Goal: Task Accomplishment & Management: Use online tool/utility

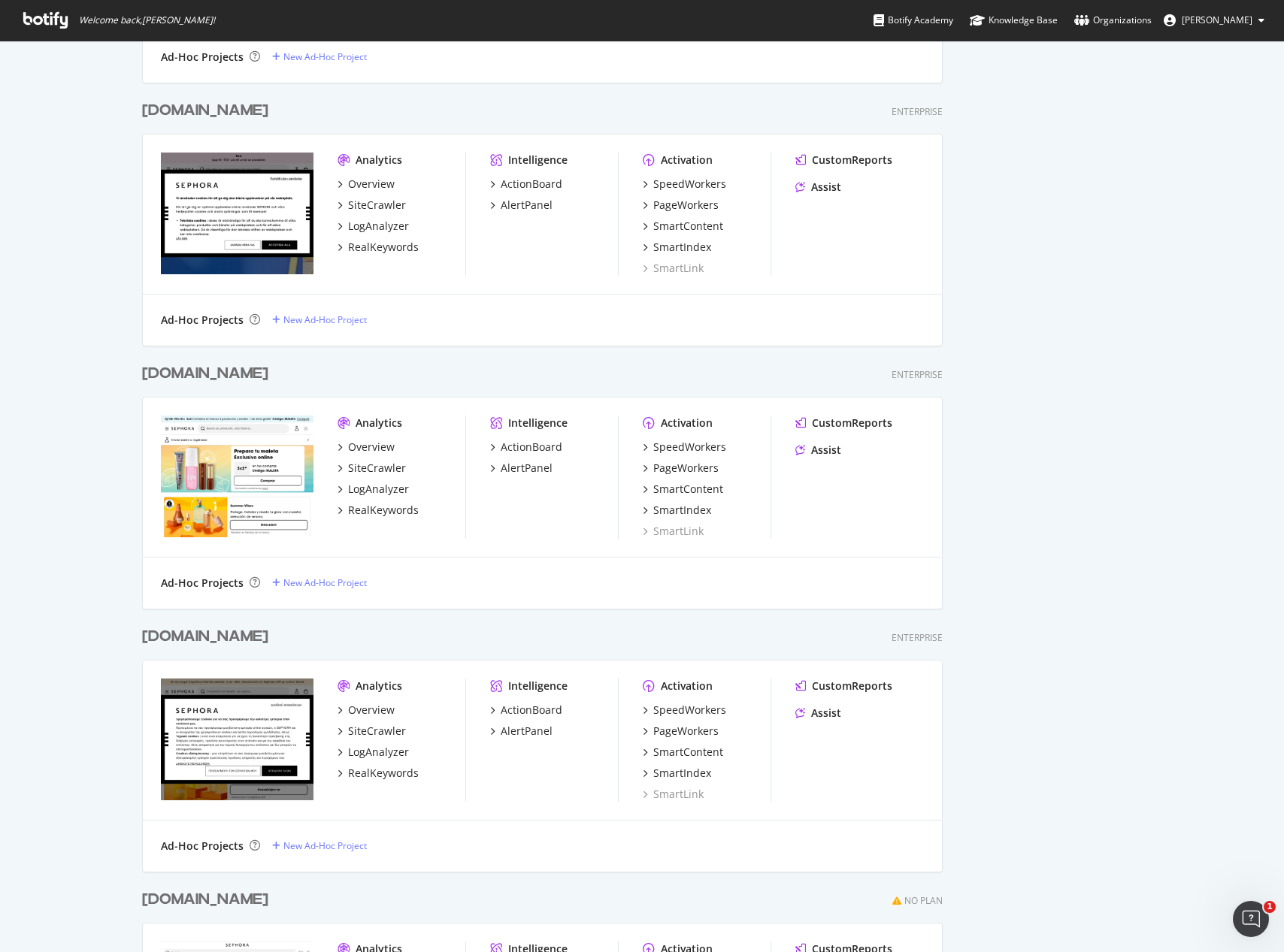
scroll to position [2970, 0]
click at [686, 728] on div "PageWorkers" at bounding box center [686, 729] width 66 height 15
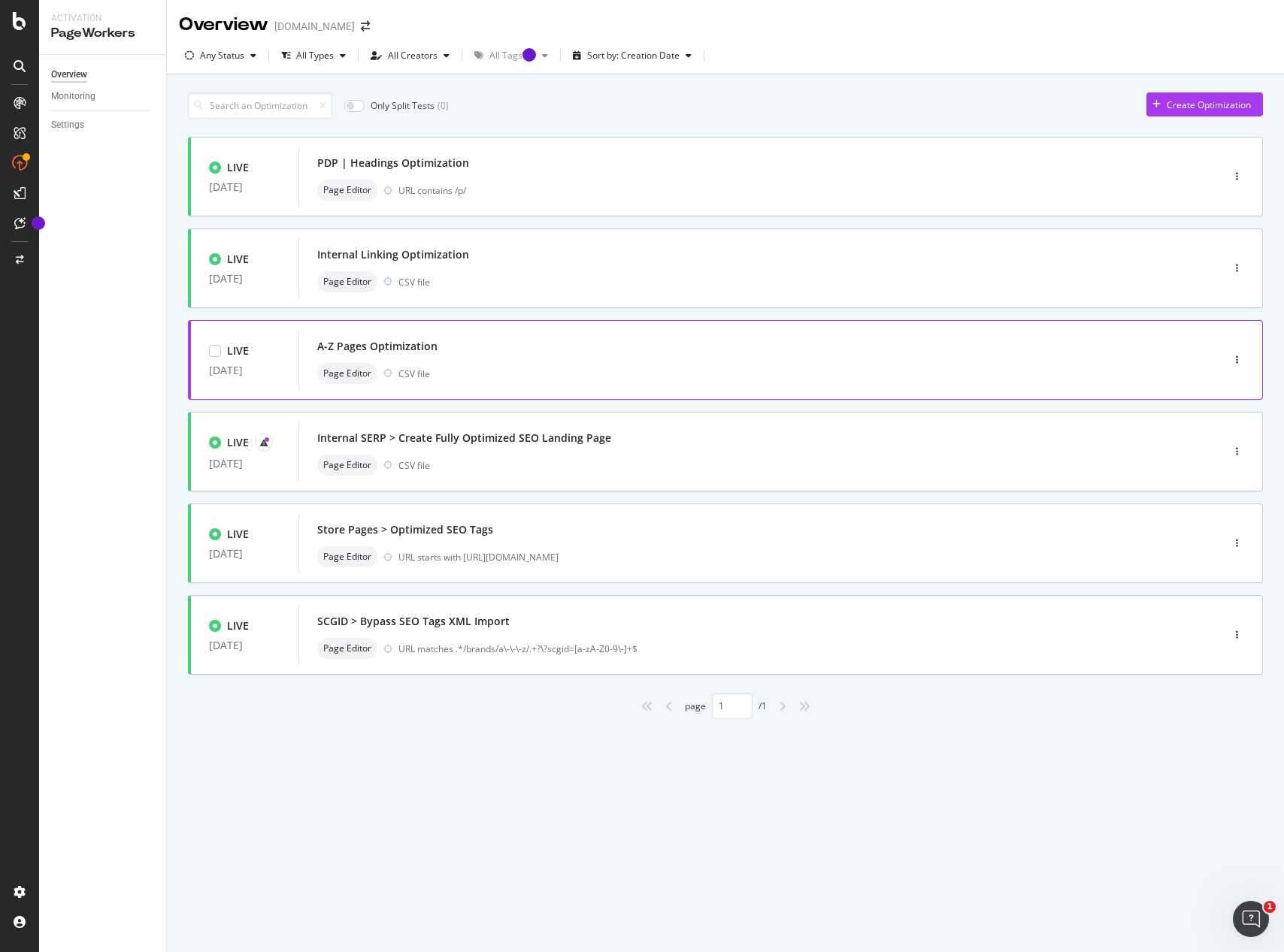
click at [592, 352] on div "A-Z Pages Optimization" at bounding box center [737, 346] width 840 height 21
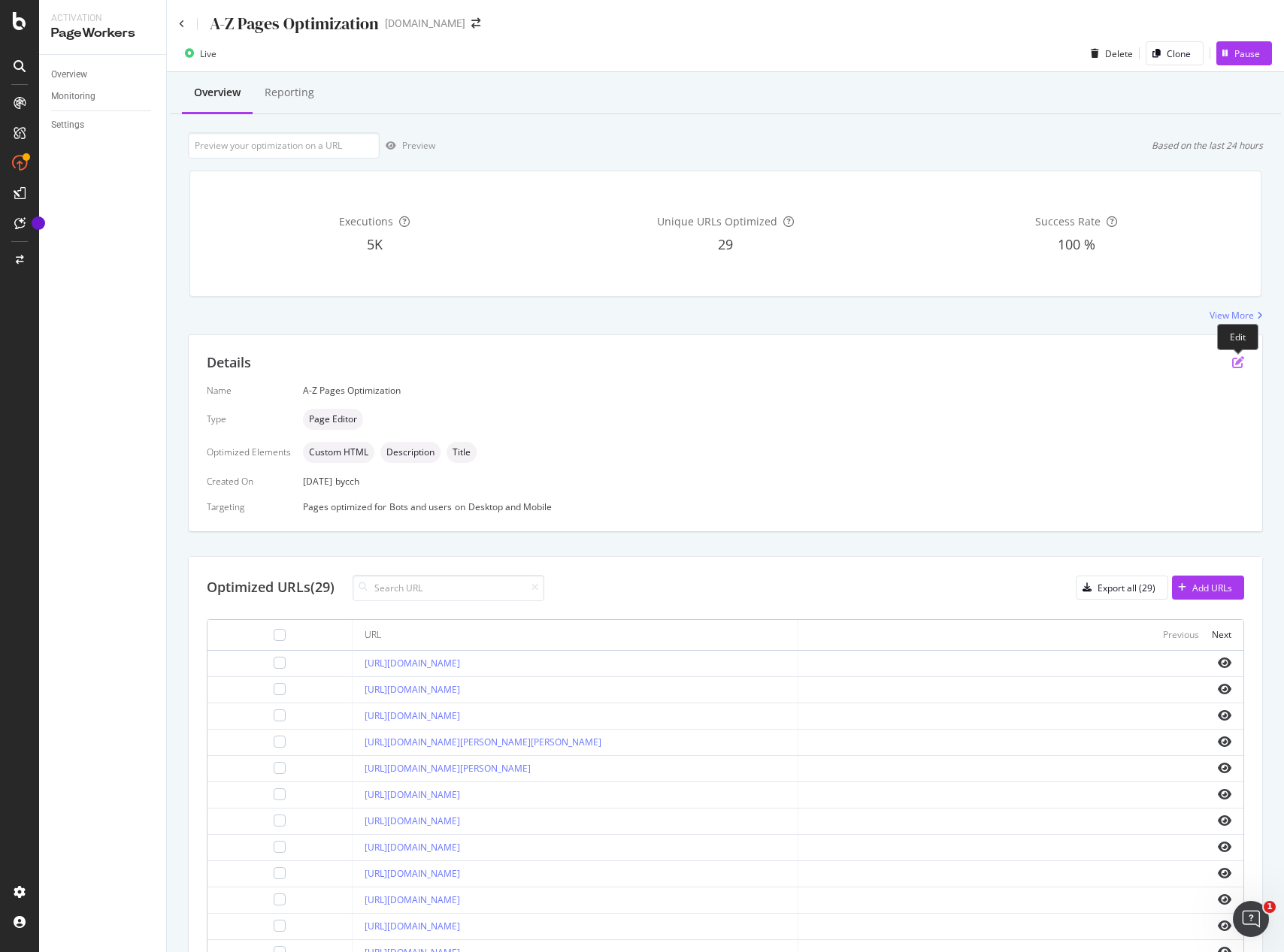
click at [1237, 362] on icon "pen-to-square" at bounding box center [1237, 362] width 12 height 12
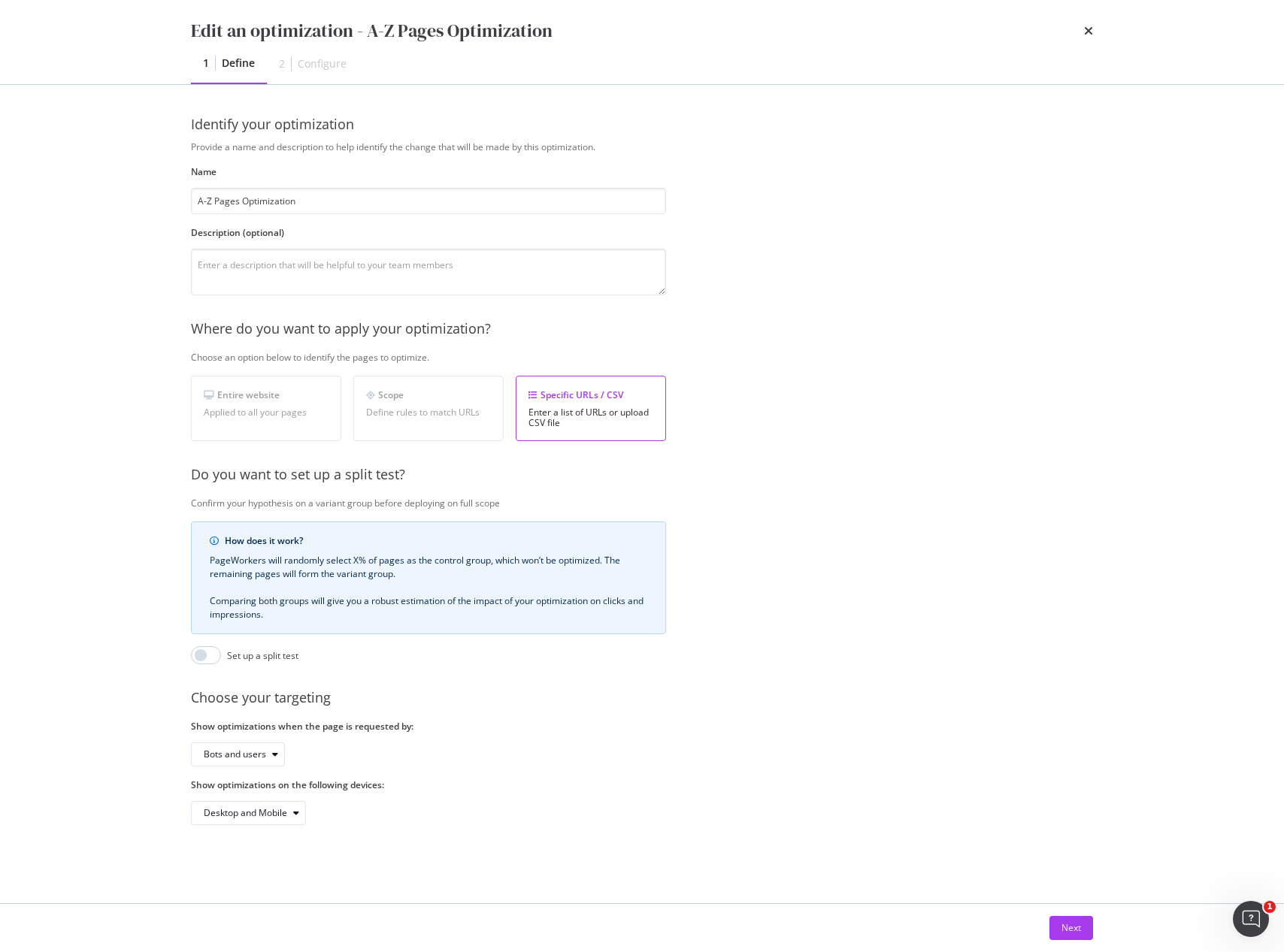
drag, startPoint x: 1074, startPoint y: 935, endPoint x: 1050, endPoint y: 882, distance: 58.2
click at [1074, 935] on div "Next" at bounding box center [1071, 927] width 20 height 22
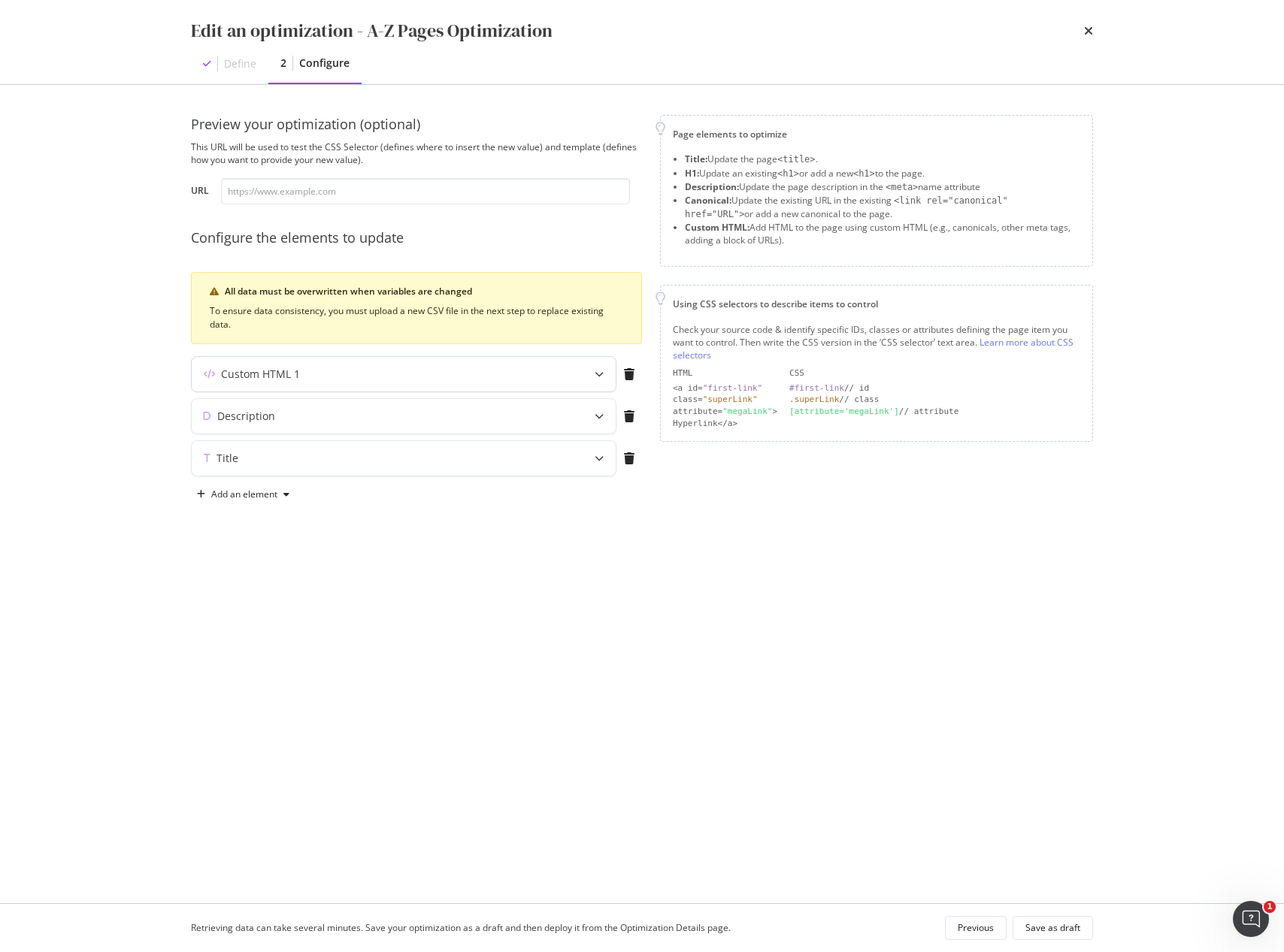
click at [600, 375] on icon "modal" at bounding box center [598, 374] width 9 height 9
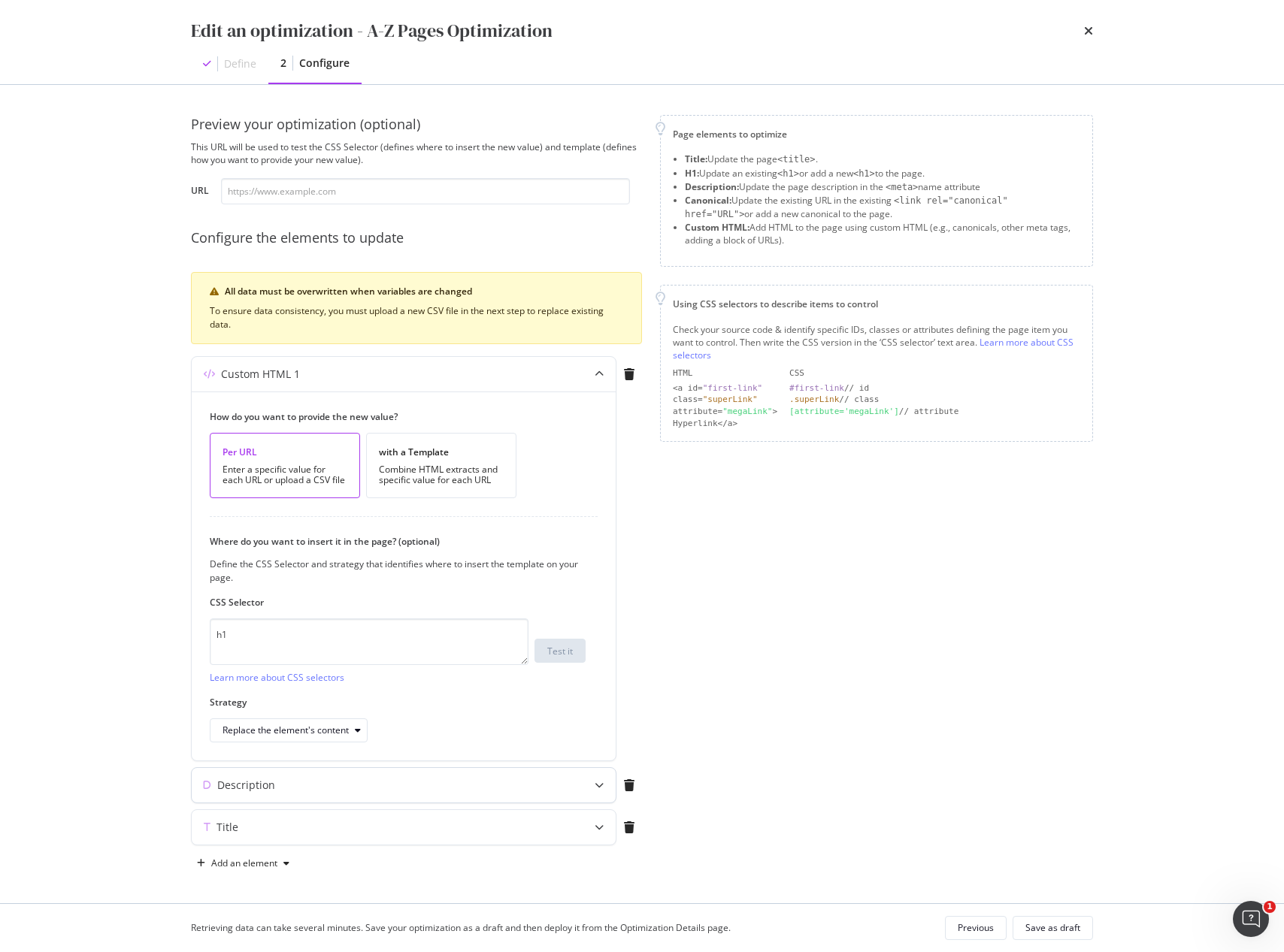
click at [601, 781] on icon "modal" at bounding box center [598, 785] width 9 height 9
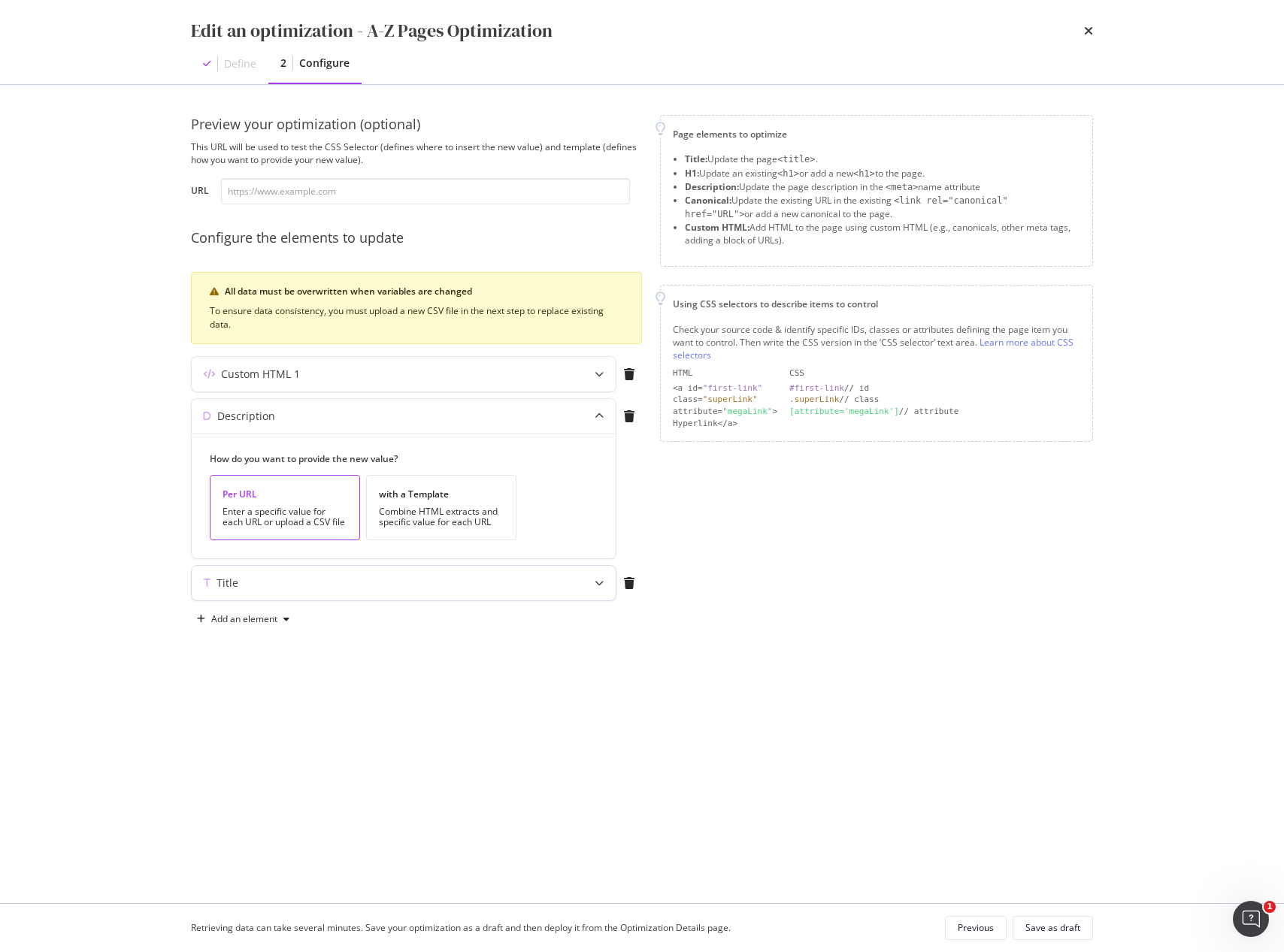
click at [594, 585] on icon "modal" at bounding box center [598, 582] width 9 height 9
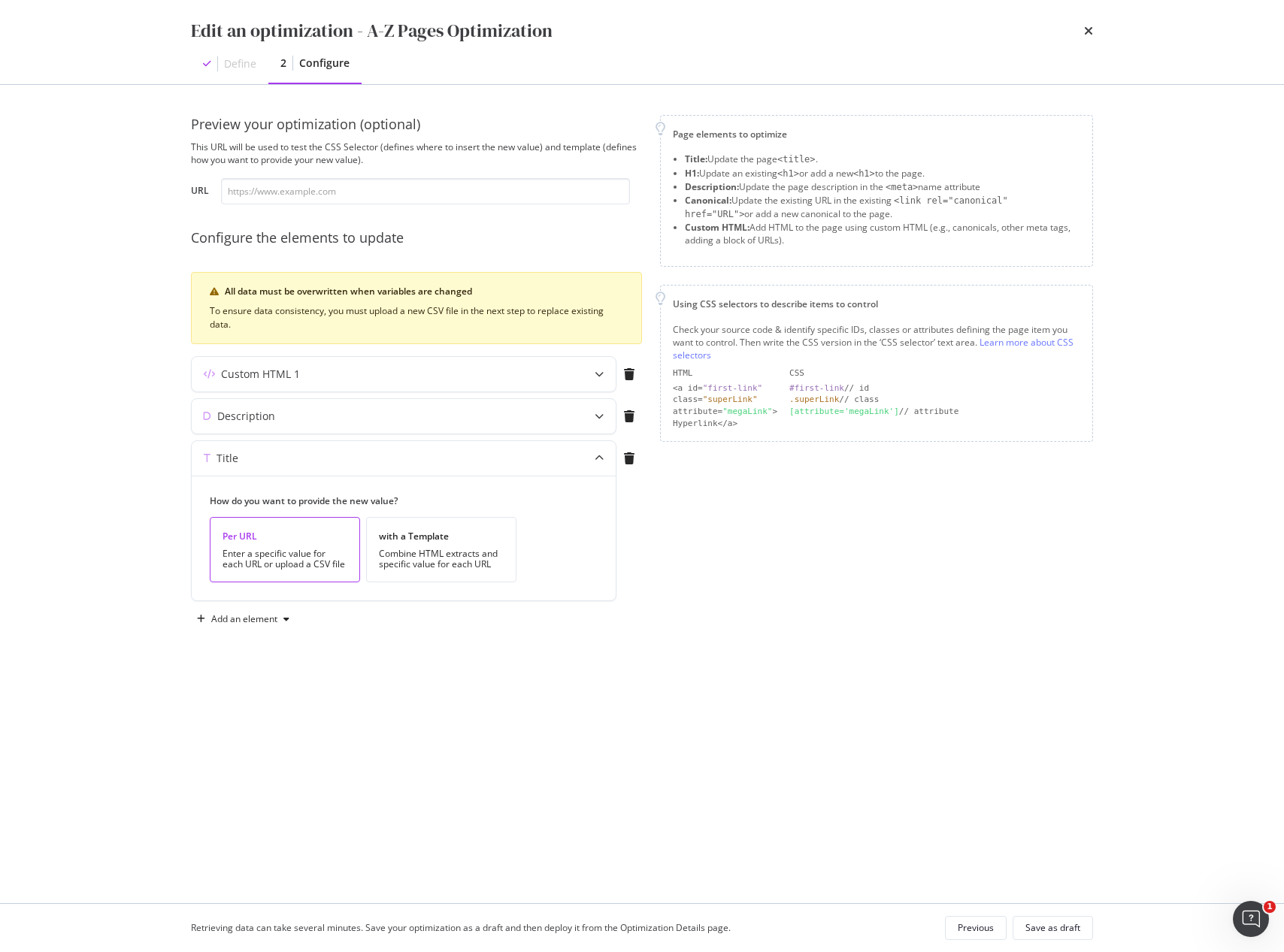
click at [1089, 32] on icon "times" at bounding box center [1088, 31] width 9 height 12
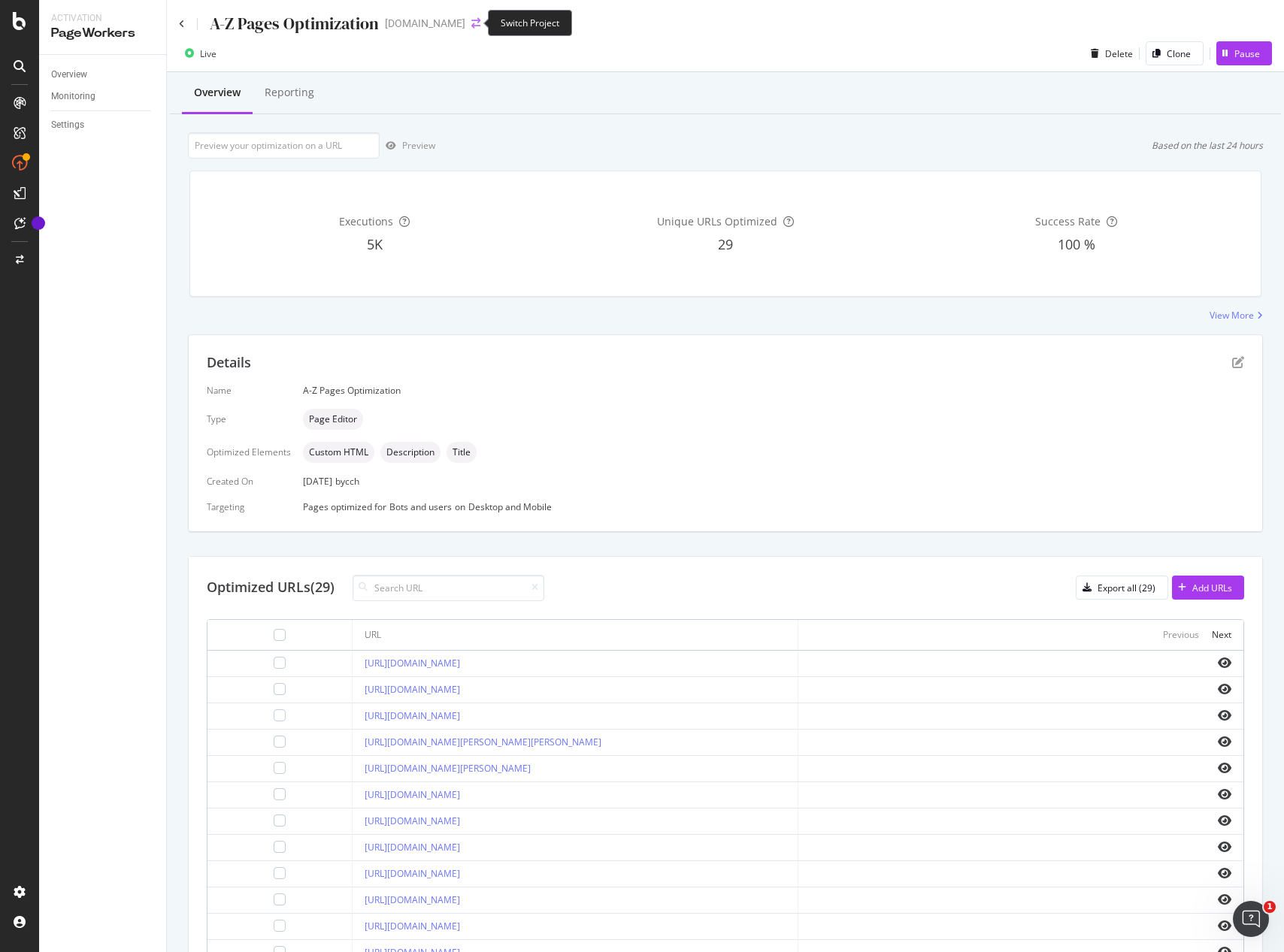
click at [473, 25] on icon "arrow-right-arrow-left" at bounding box center [475, 23] width 9 height 11
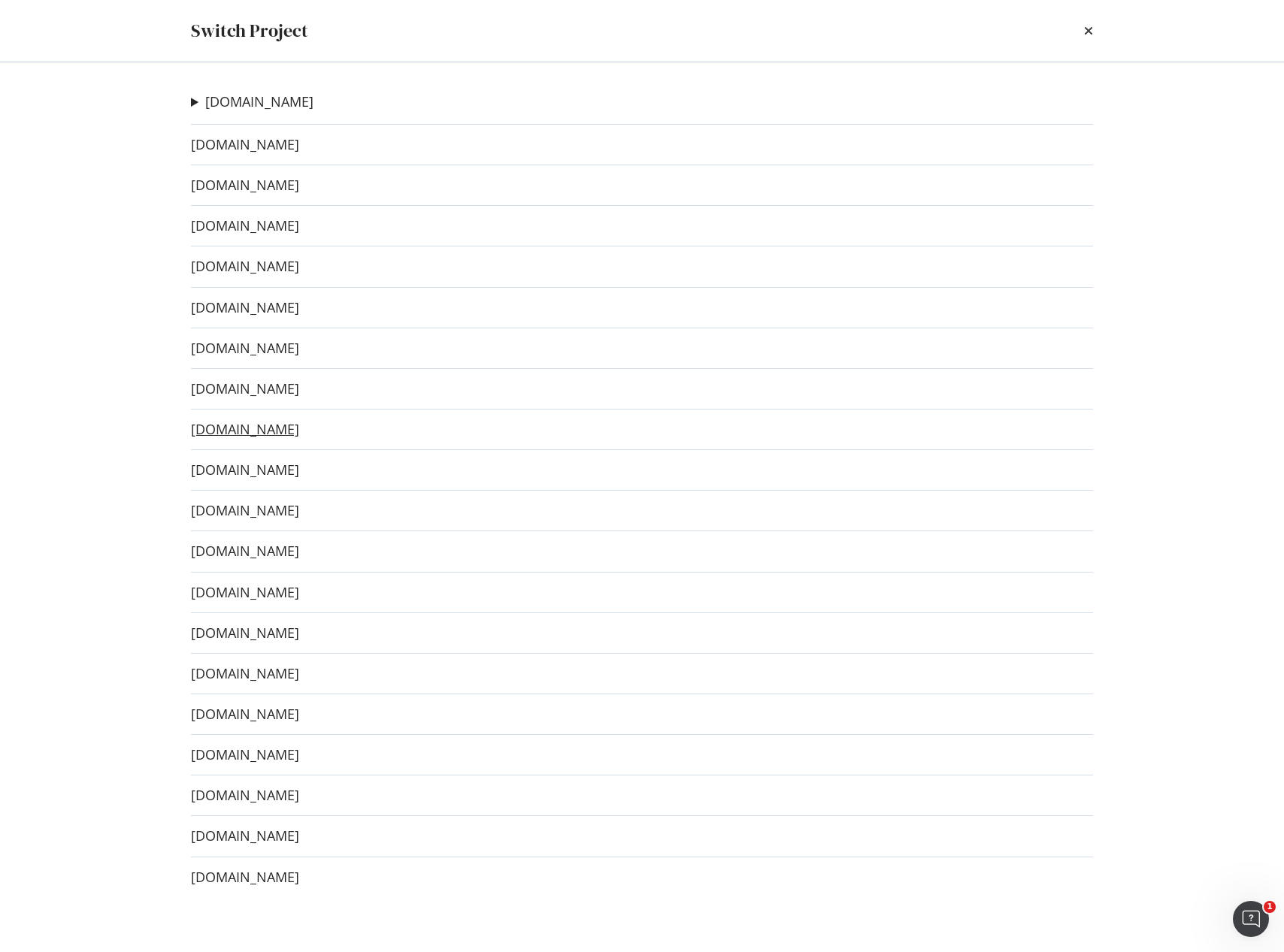
click at [268, 426] on link "[DOMAIN_NAME]" at bounding box center [245, 429] width 108 height 16
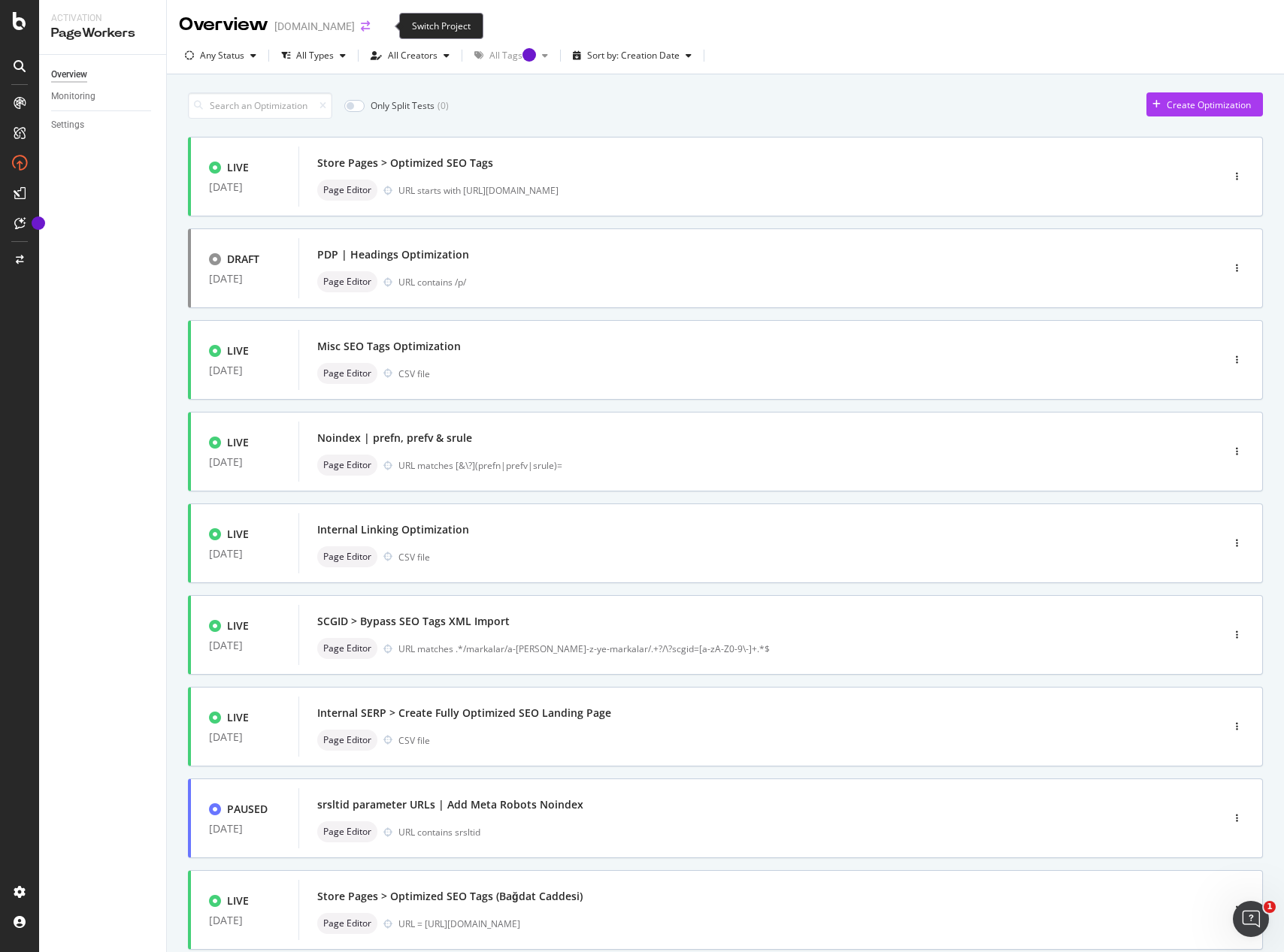
click at [370, 23] on icon "arrow-right-arrow-left" at bounding box center [365, 26] width 9 height 11
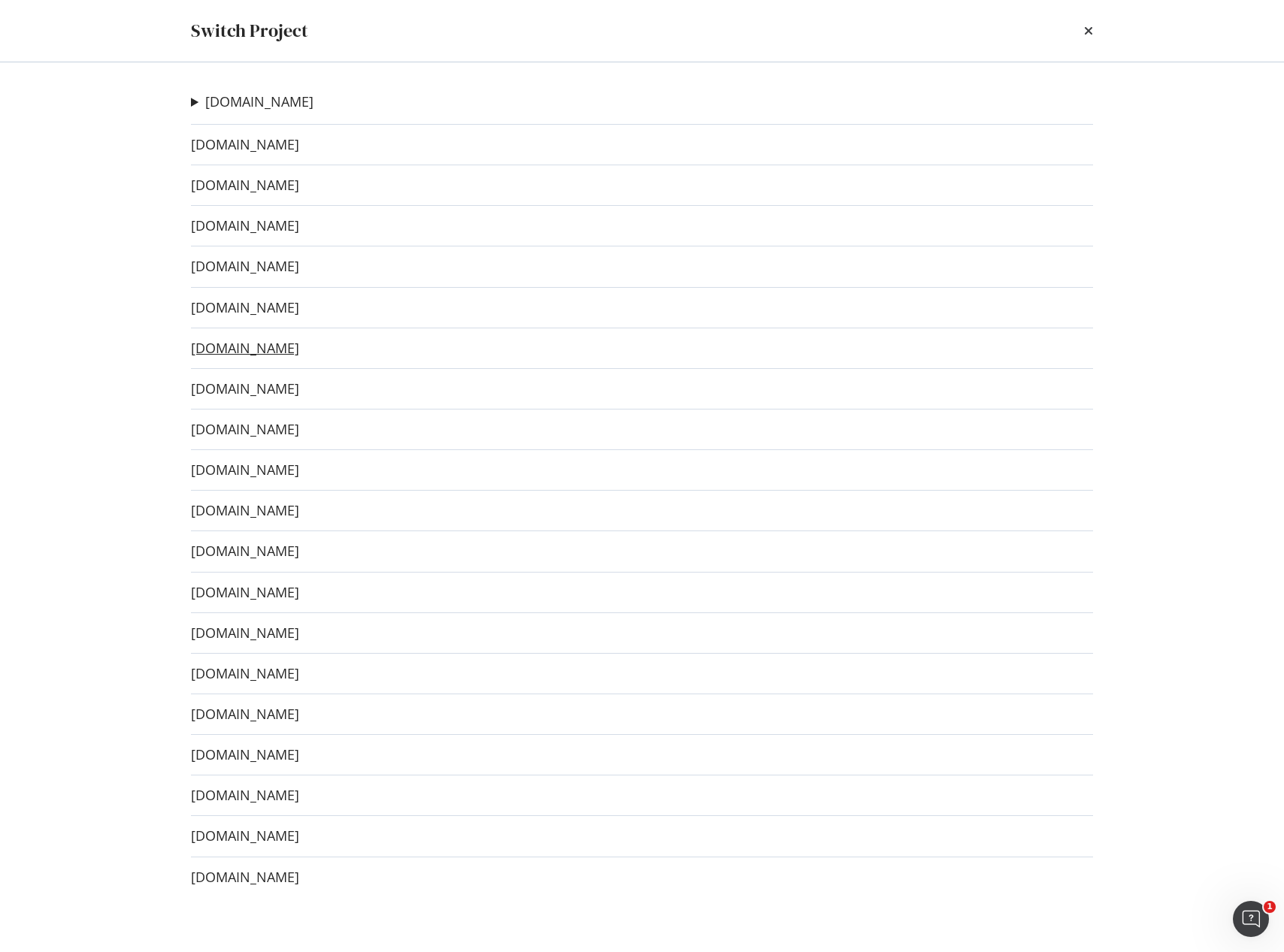
click at [259, 345] on link "[DOMAIN_NAME]" at bounding box center [245, 348] width 108 height 16
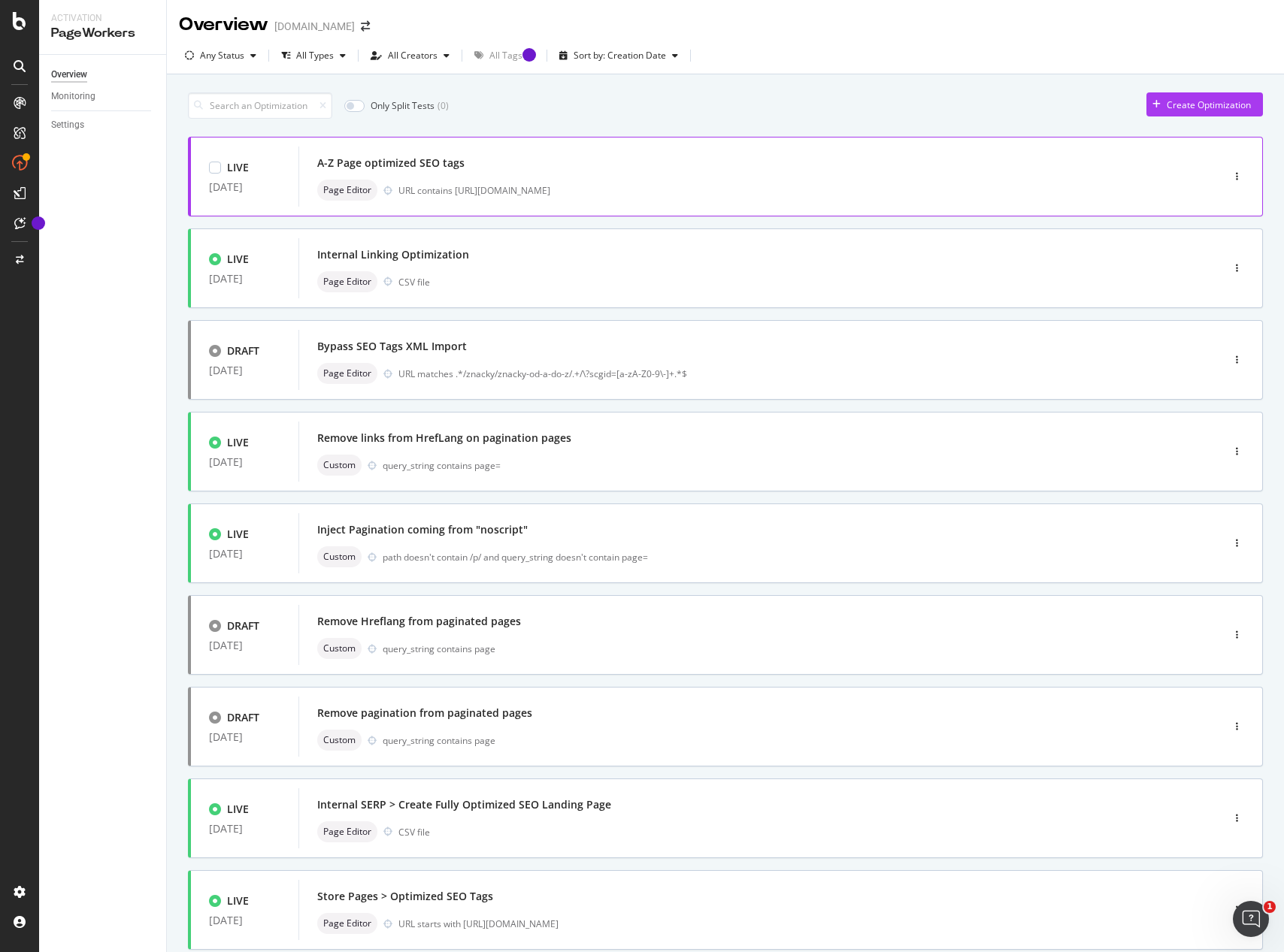
click at [772, 176] on div "A-Z Page optimized SEO tags Page Editor URL contains [URL][DOMAIN_NAME]" at bounding box center [737, 177] width 840 height 48
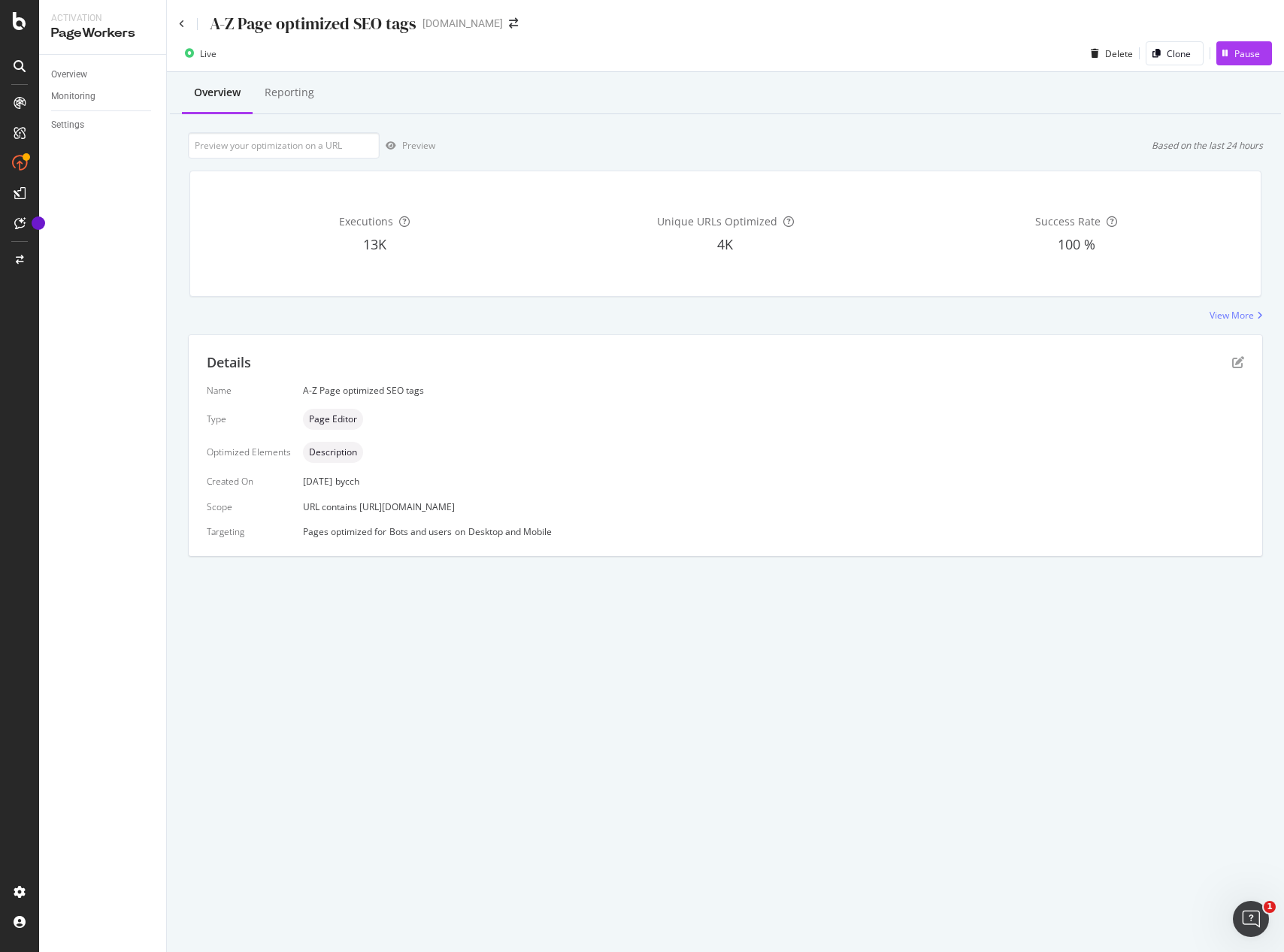
drag, startPoint x: 597, startPoint y: 508, endPoint x: 300, endPoint y: 508, distance: 297.0
click at [303, 508] on div "URL contains [URL][DOMAIN_NAME]" at bounding box center [773, 506] width 941 height 12
copy span "URL contains [URL][DOMAIN_NAME]"
click at [1239, 361] on icon "pen-to-square" at bounding box center [1237, 362] width 12 height 12
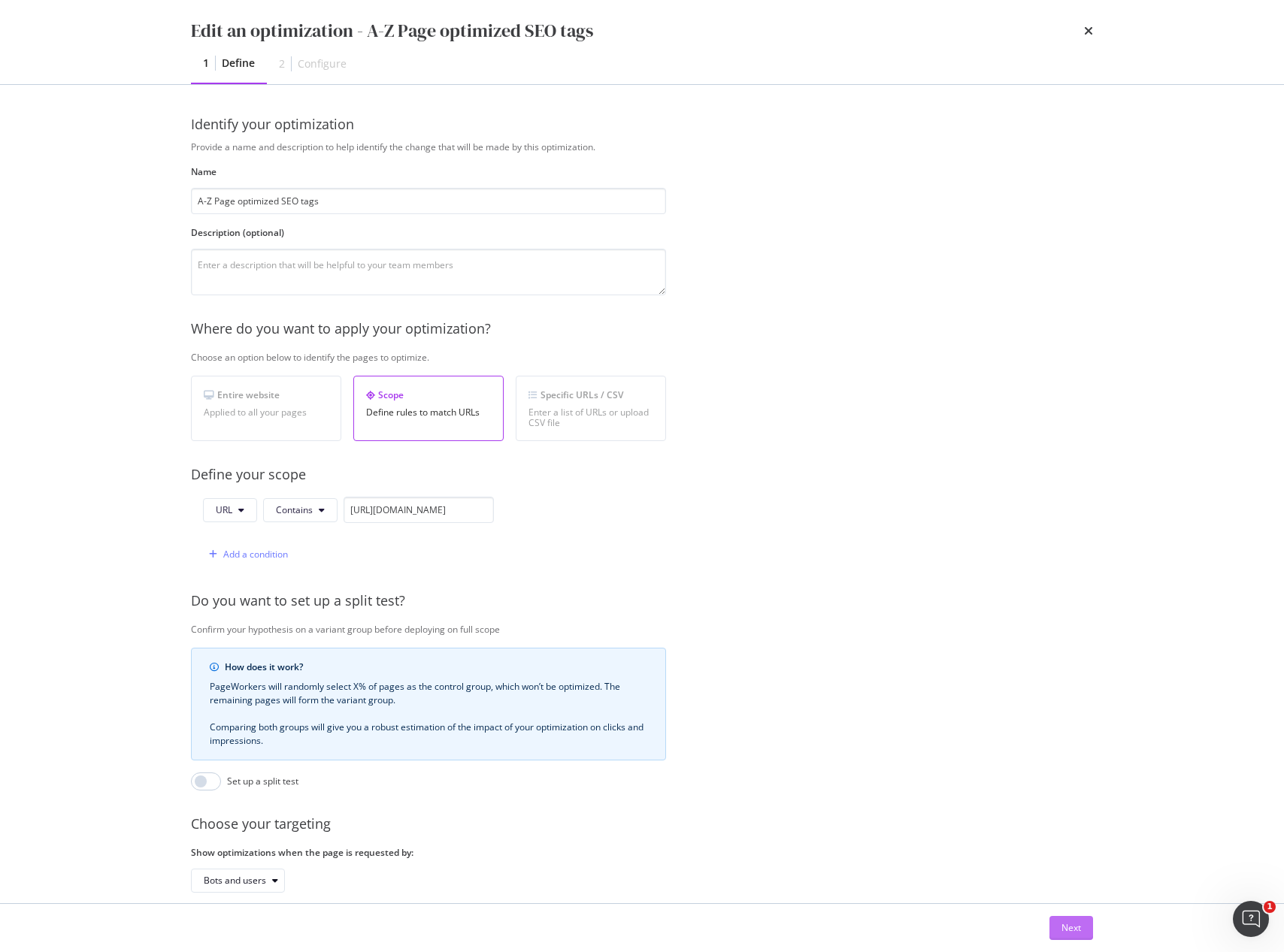
click at [1066, 925] on div "Next" at bounding box center [1071, 927] width 20 height 12
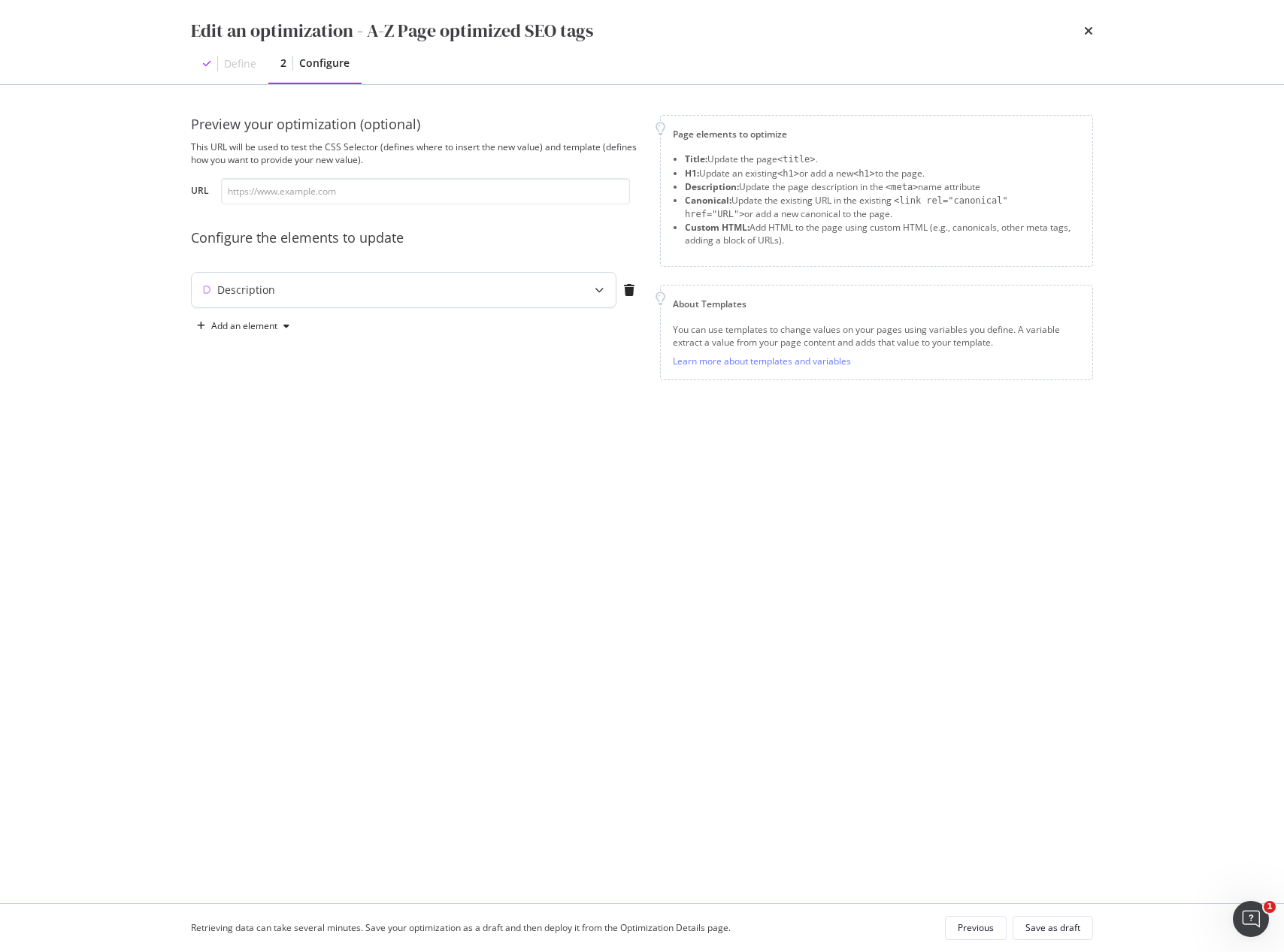
click at [390, 293] on div "Description" at bounding box center [374, 290] width 365 height 15
type textarea "Objevte produkty {{ brand_name | title }} na našem e-shopu. Nakupujte online a …"
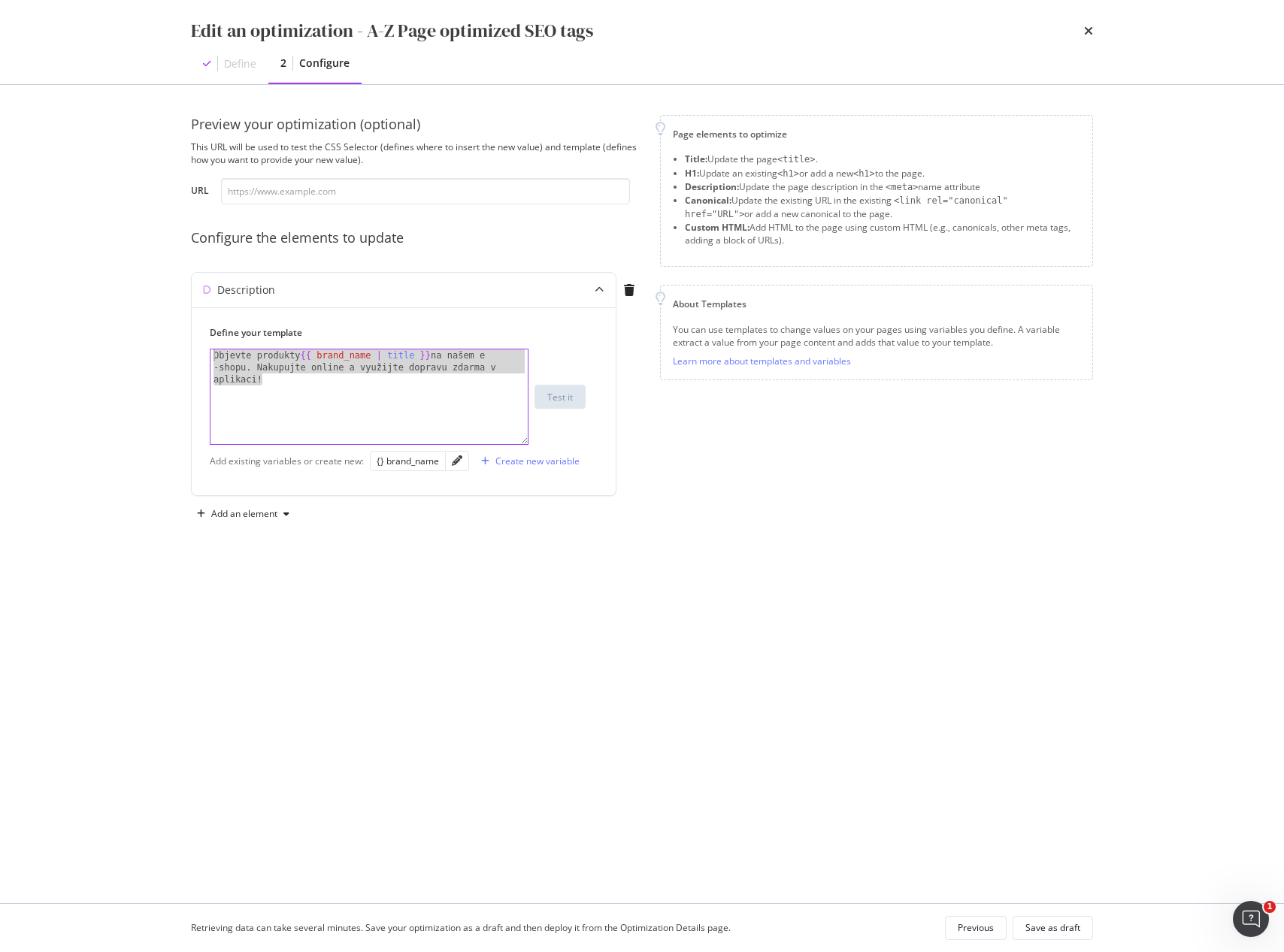
drag, startPoint x: 194, startPoint y: 358, endPoint x: 66, endPoint y: 311, distance: 136.4
click at [66, 311] on div "Edit an optimization - A-Z Page optimized SEO tags Define 2 Configure Preview y…" at bounding box center [642, 476] width 1284 height 952
